Goal: Task Accomplishment & Management: Complete application form

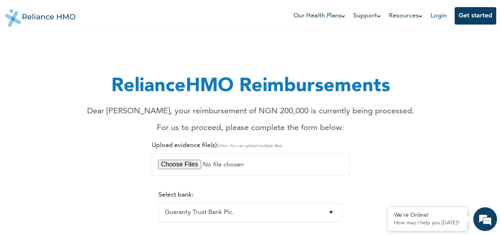
select select "9"
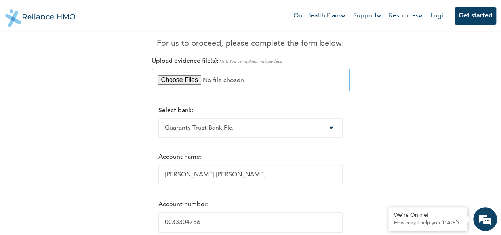
click at [194, 82] on input "file" at bounding box center [251, 80] width 198 height 22
type input "C:\fakepath\WhatsApp Image [DATE] 14.54.04.jpeg"
click at [209, 81] on input "file" at bounding box center [251, 80] width 198 height 22
click at [189, 79] on input "file" at bounding box center [251, 80] width 198 height 22
type input "C:\fakepath\WhatsApp Image [DATE] 14.54.04.jpeg"
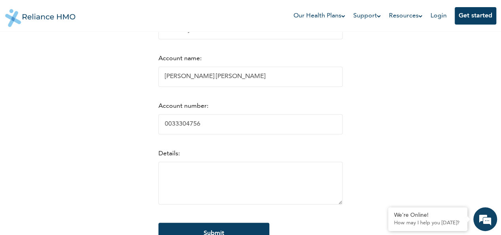
scroll to position [195, 0]
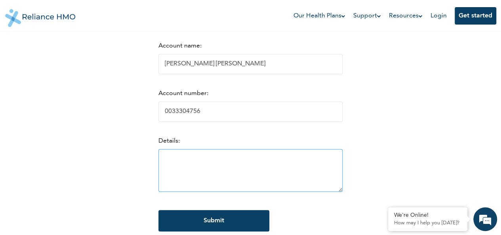
click at [214, 175] on textarea at bounding box center [250, 170] width 184 height 43
click at [291, 163] on textarea "receipt for hospital payments made at [GEOGRAPHIC_DATA]" at bounding box center [250, 170] width 184 height 43
click at [303, 162] on textarea "receipt for hospital payments made at [GEOGRAPHIC_DATA]" at bounding box center [250, 170] width 184 height 43
click at [212, 163] on textarea "receipt for hospital payments made at [GEOGRAPHIC_DATA]" at bounding box center [250, 170] width 184 height 43
click at [253, 164] on textarea "receipt for medical bills payments made at [GEOGRAPHIC_DATA]" at bounding box center [250, 170] width 184 height 43
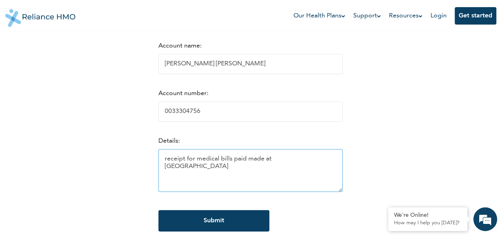
click at [259, 164] on textarea "receipt for medical bills paid made at [GEOGRAPHIC_DATA]" at bounding box center [250, 170] width 184 height 43
click at [161, 163] on textarea "receipt for medical bills paid at [GEOGRAPHIC_DATA]" at bounding box center [250, 170] width 184 height 43
click at [280, 163] on textarea "Receipt for medical bills paid at [GEOGRAPHIC_DATA]" at bounding box center [250, 170] width 184 height 43
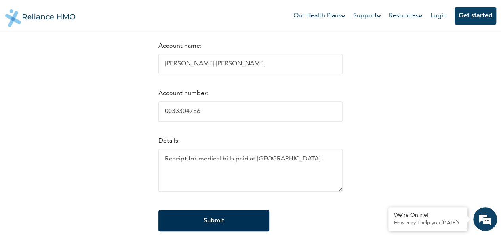
type textarea "Receipt for medical bills paid at [GEOGRAPHIC_DATA] ."
click at [227, 224] on input "Submit" at bounding box center [213, 220] width 111 height 21
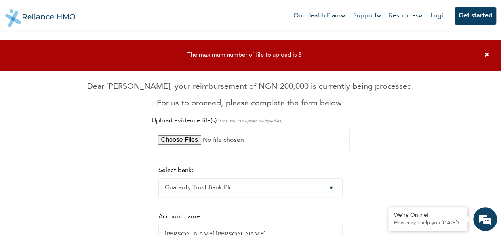
scroll to position [21, 0]
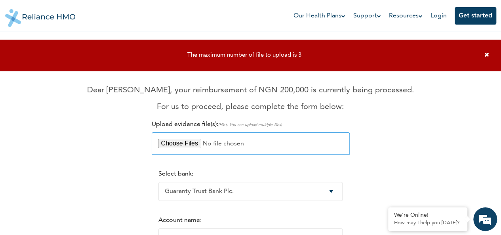
click at [185, 143] on input "file" at bounding box center [251, 143] width 198 height 22
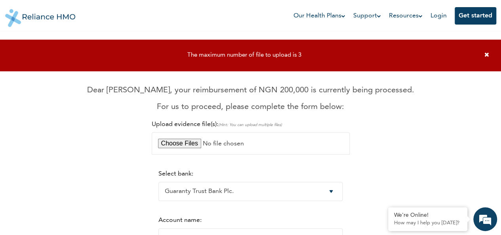
click at [487, 55] on icon at bounding box center [486, 54] width 5 height 6
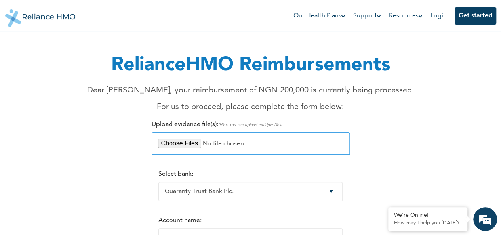
click at [182, 143] on input "file" at bounding box center [251, 143] width 198 height 22
type input "C:\fakepath\WhatsApp Image [DATE] 14.54.03 (2).jpeg"
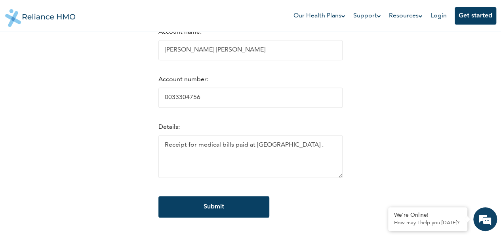
scroll to position [211, 0]
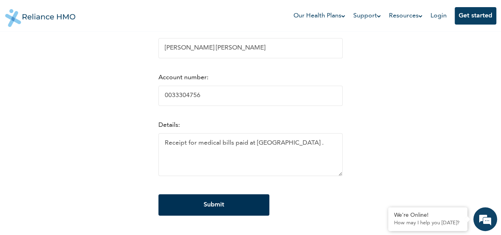
click at [233, 208] on input "Submit" at bounding box center [213, 204] width 111 height 21
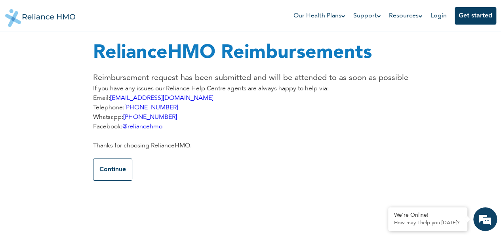
scroll to position [0, 0]
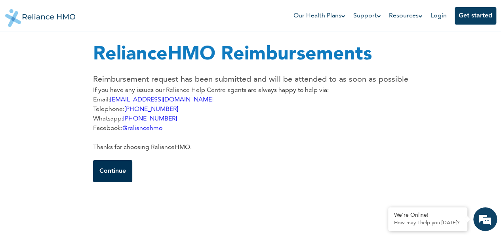
click at [115, 171] on button "Continue" at bounding box center [112, 171] width 39 height 22
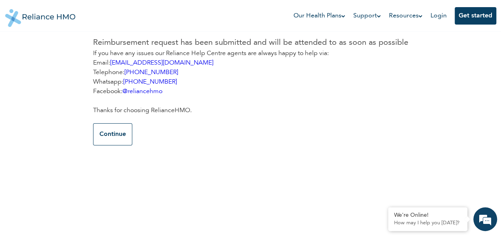
scroll to position [32, 0]
